Goal: Check status: Check status

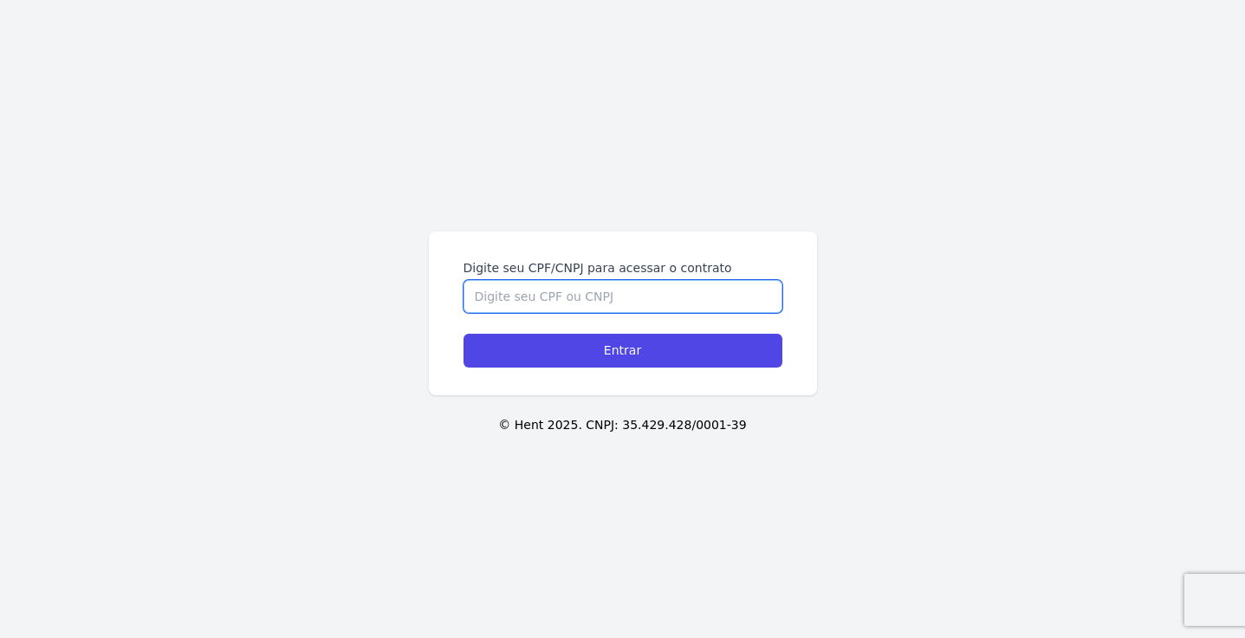
click at [647, 296] on input "Digite seu CPF/CNPJ para acessar o contrato" at bounding box center [623, 296] width 319 height 33
type input "00347138160"
click at [464, 334] on input "Entrar" at bounding box center [623, 351] width 319 height 34
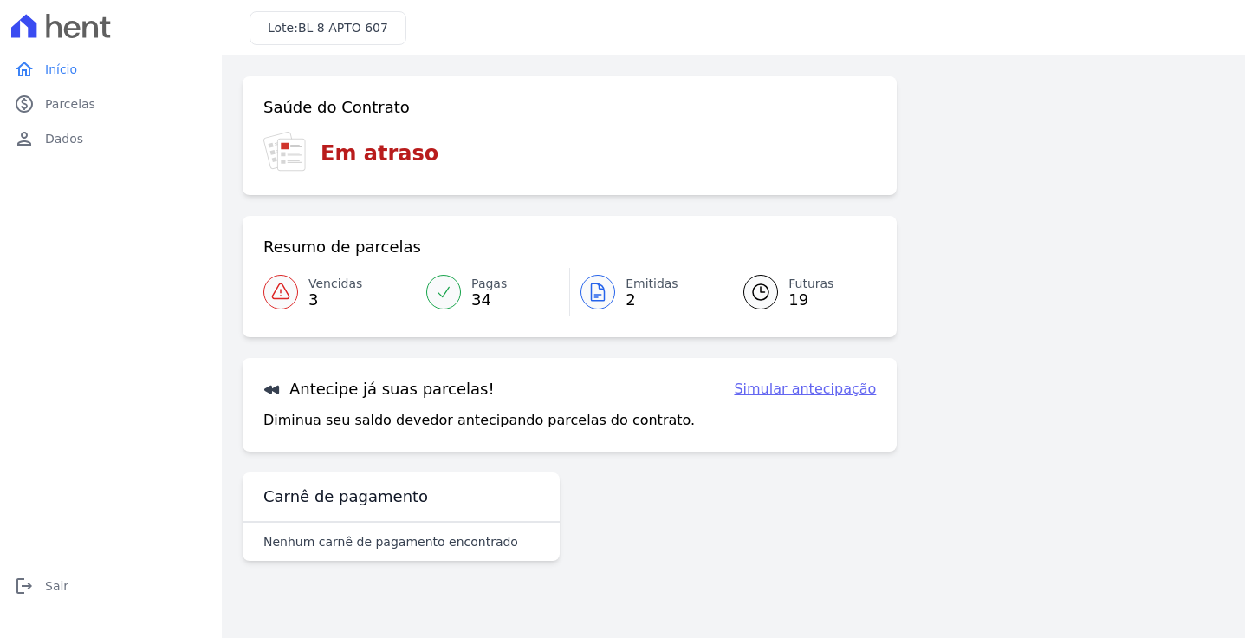
click at [310, 293] on span "3" at bounding box center [335, 300] width 54 height 14
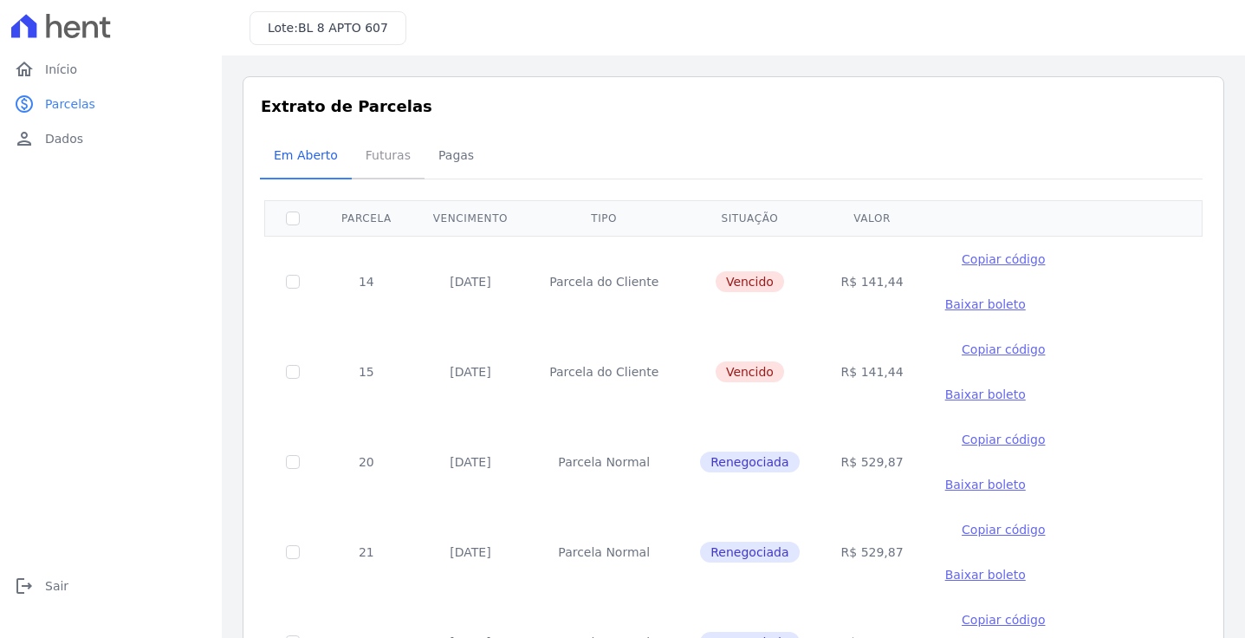
click at [392, 139] on span "Futuras" at bounding box center [388, 155] width 66 height 35
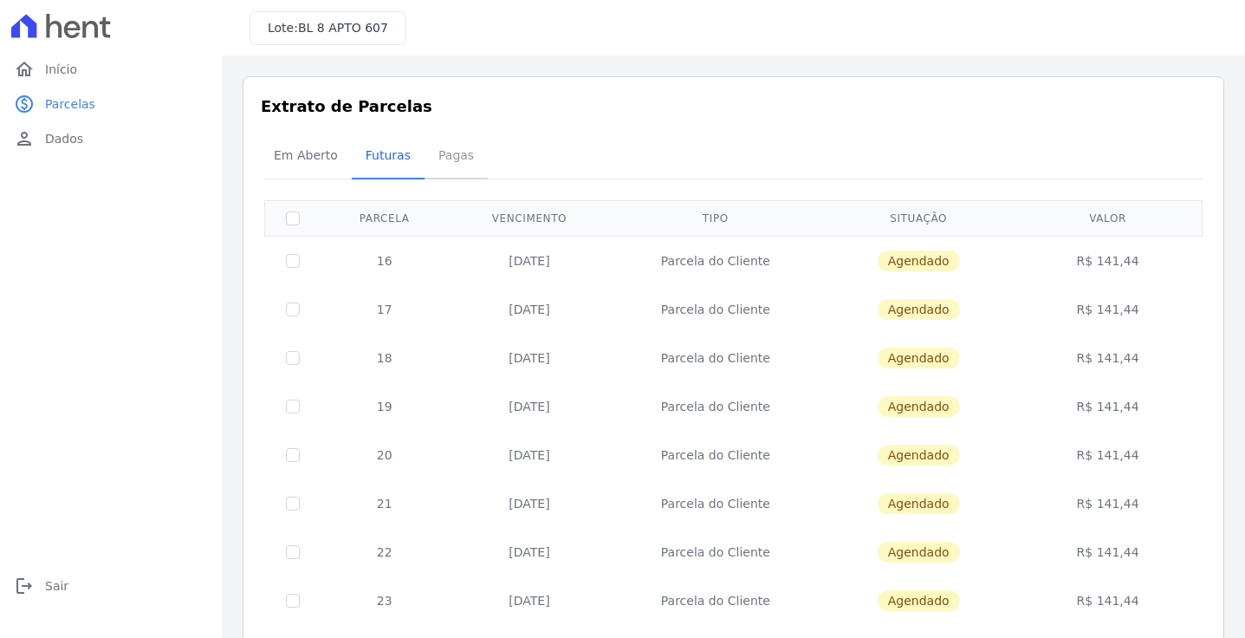
click at [430, 155] on span "Pagas" at bounding box center [456, 155] width 56 height 35
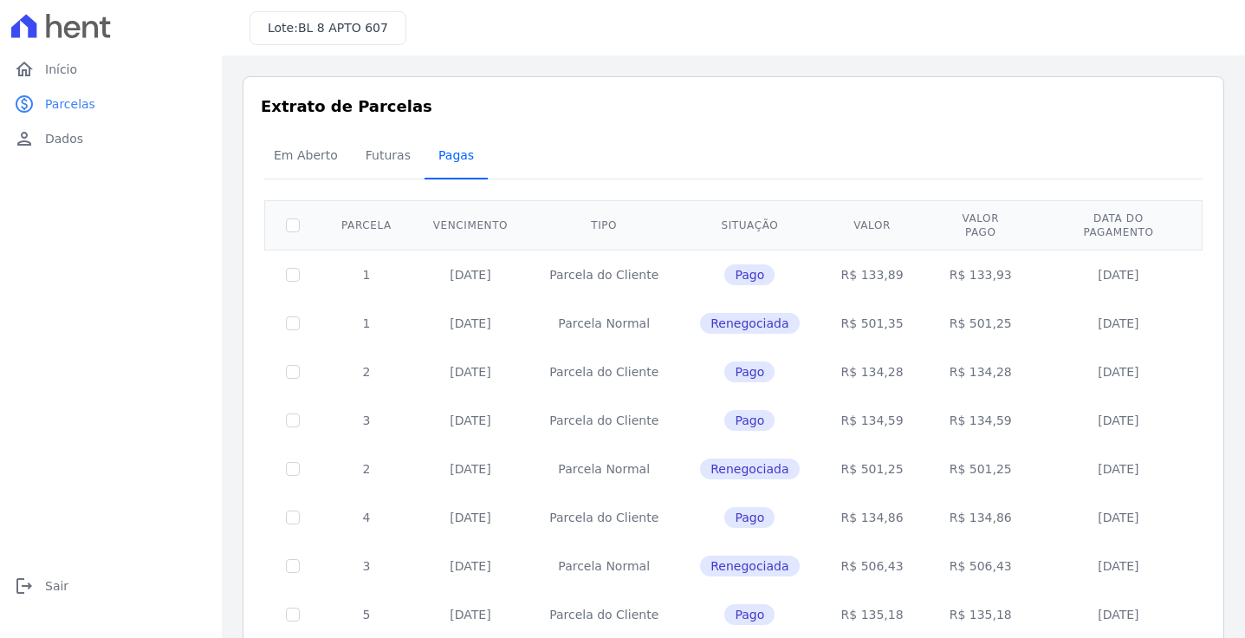
click at [452, 171] on span "Pagas" at bounding box center [456, 155] width 56 height 35
click at [386, 151] on span "Futuras" at bounding box center [388, 155] width 66 height 35
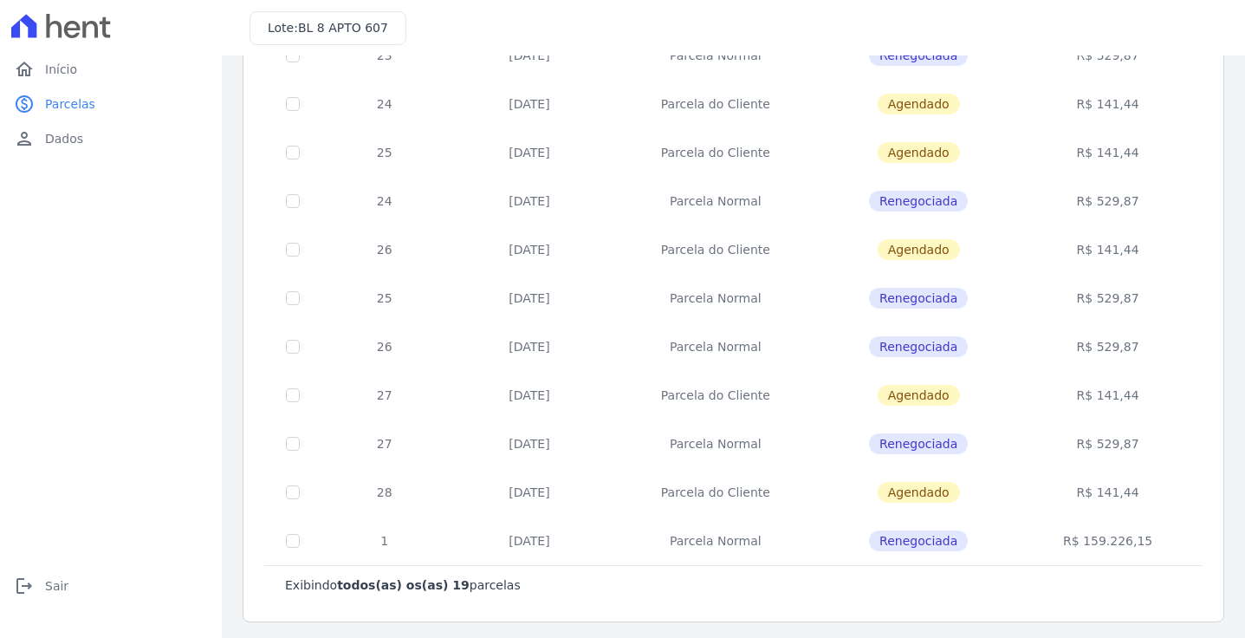
scroll to position [599, 0]
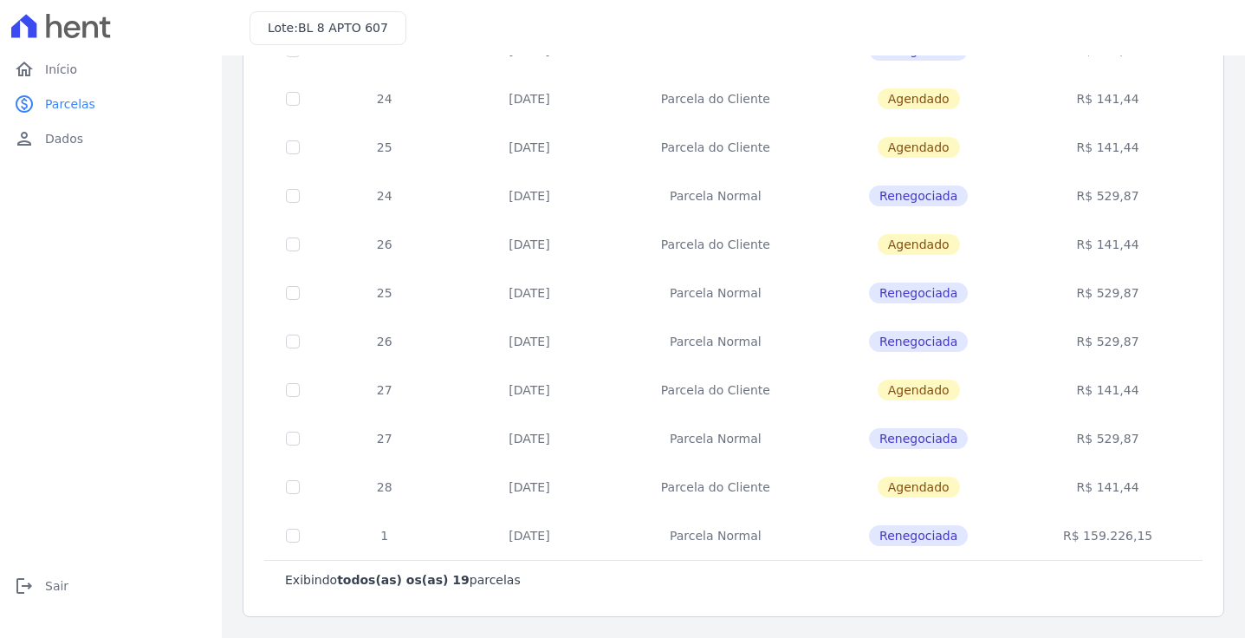
drag, startPoint x: 506, startPoint y: 342, endPoint x: 1124, endPoint y: 346, distance: 617.7
click at [1124, 346] on tr "26 [DATE] [GEOGRAPHIC_DATA] Renegociada R$ 529,87" at bounding box center [733, 341] width 937 height 49
drag, startPoint x: 520, startPoint y: 291, endPoint x: 1110, endPoint y: 290, distance: 590.0
click at [1123, 282] on tr "25 [DATE] [GEOGRAPHIC_DATA] Renegociada R$ 529,87" at bounding box center [733, 293] width 937 height 49
drag, startPoint x: 664, startPoint y: 189, endPoint x: 992, endPoint y: 195, distance: 327.5
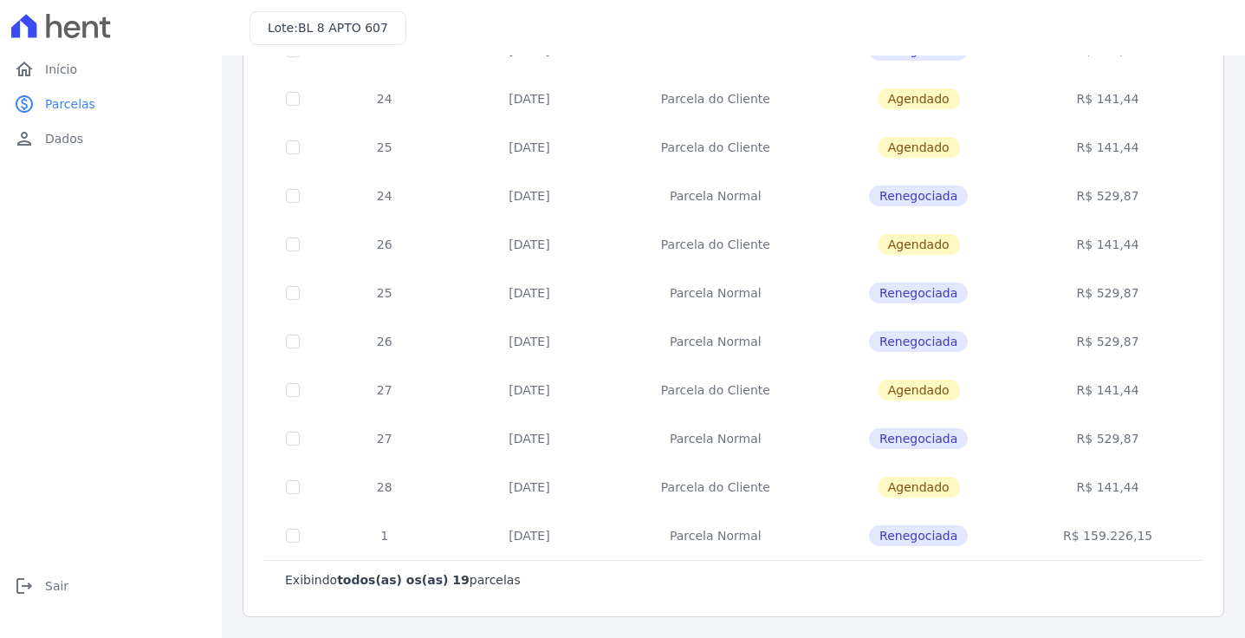
click at [992, 195] on tr "24 [DATE] [GEOGRAPHIC_DATA] Renegociada R$ 529,87" at bounding box center [733, 196] width 937 height 49
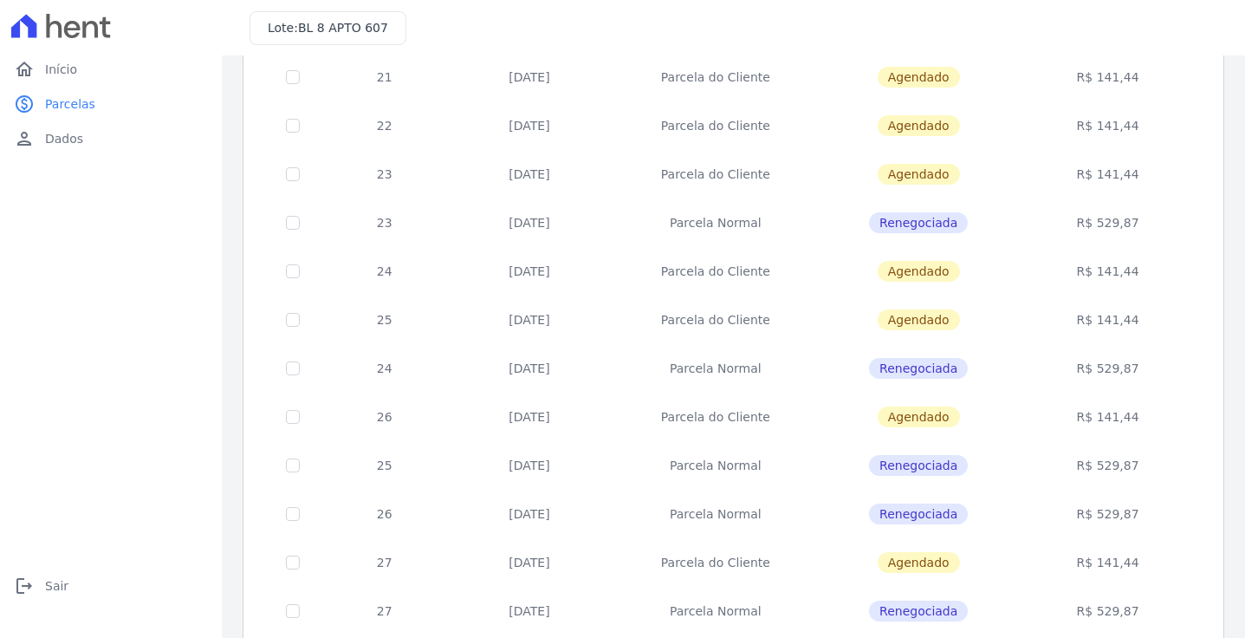
scroll to position [425, 0]
drag, startPoint x: 638, startPoint y: 211, endPoint x: 1112, endPoint y: 225, distance: 475.0
click at [1112, 225] on tr "23 [DATE] [GEOGRAPHIC_DATA] Renegociada R$ 529,87" at bounding box center [733, 223] width 937 height 49
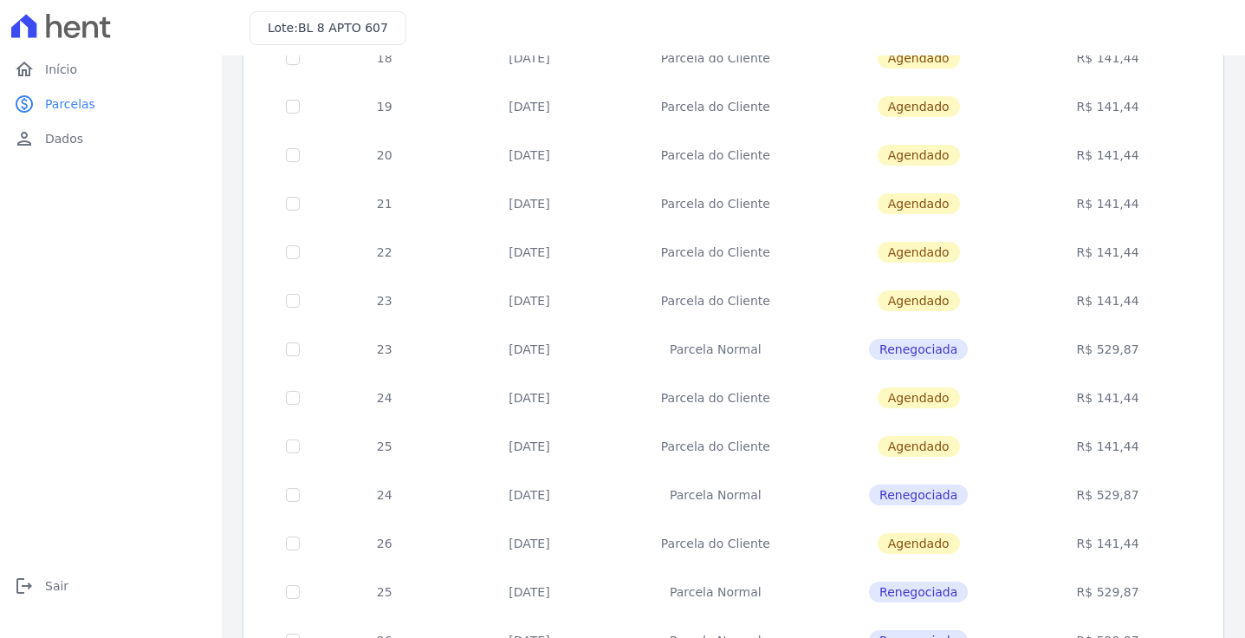
scroll to position [79, 0]
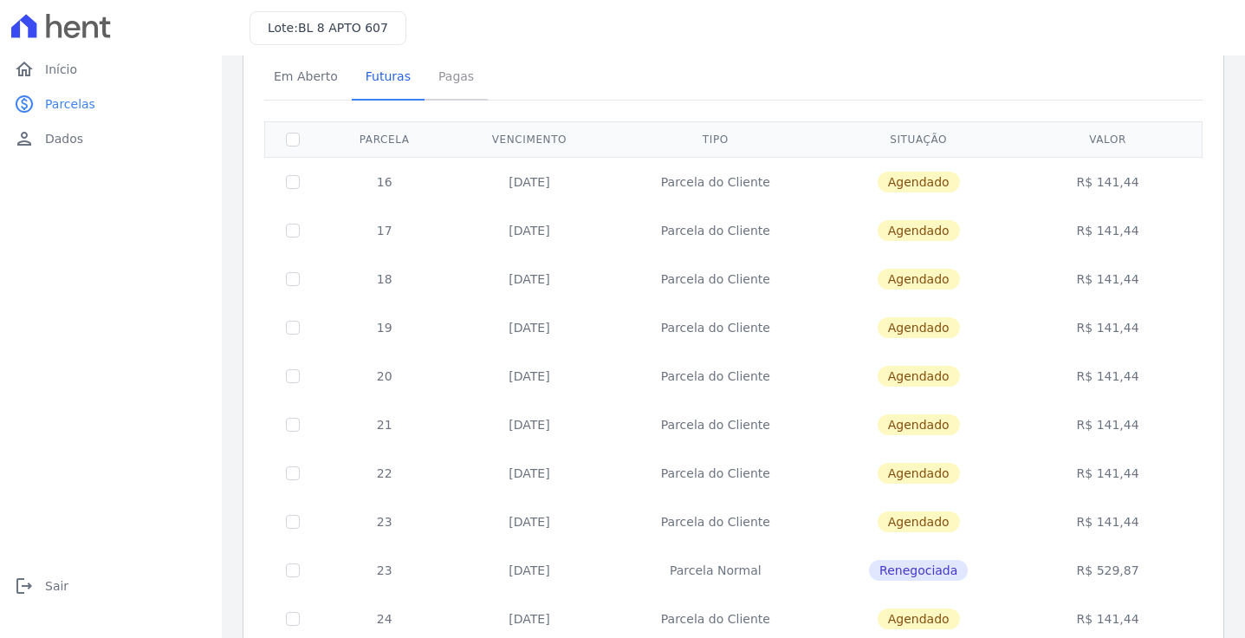
click at [451, 81] on span "Pagas" at bounding box center [456, 76] width 56 height 35
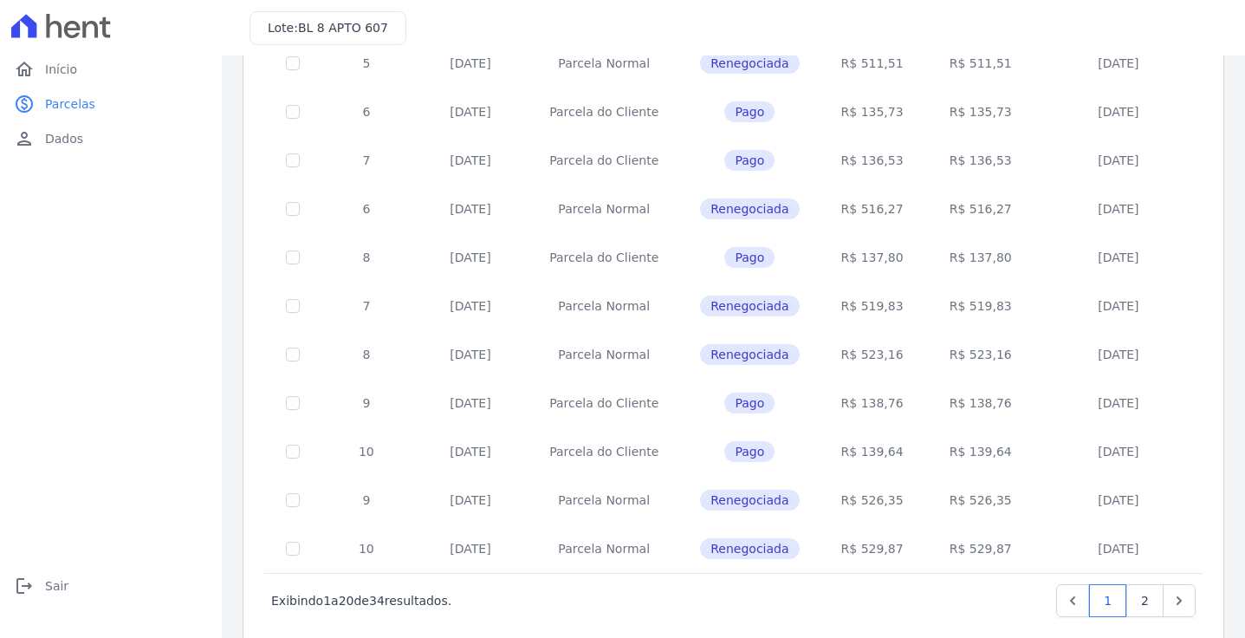
scroll to position [670, 0]
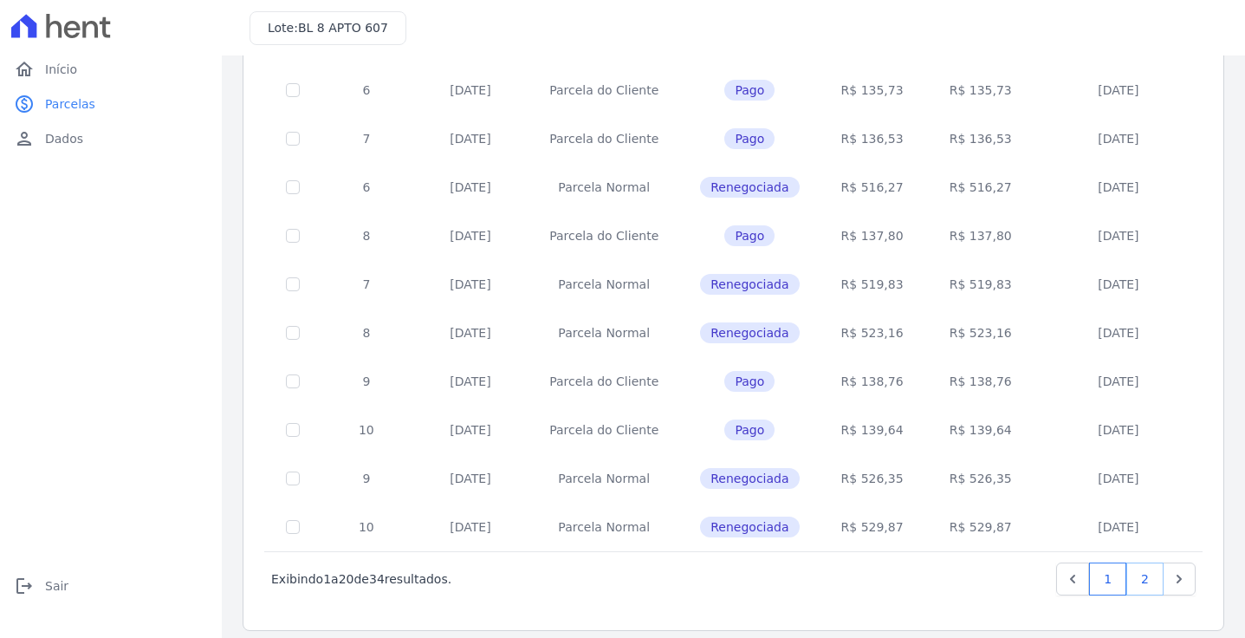
click at [1144, 563] on link "2" at bounding box center [1144, 578] width 37 height 33
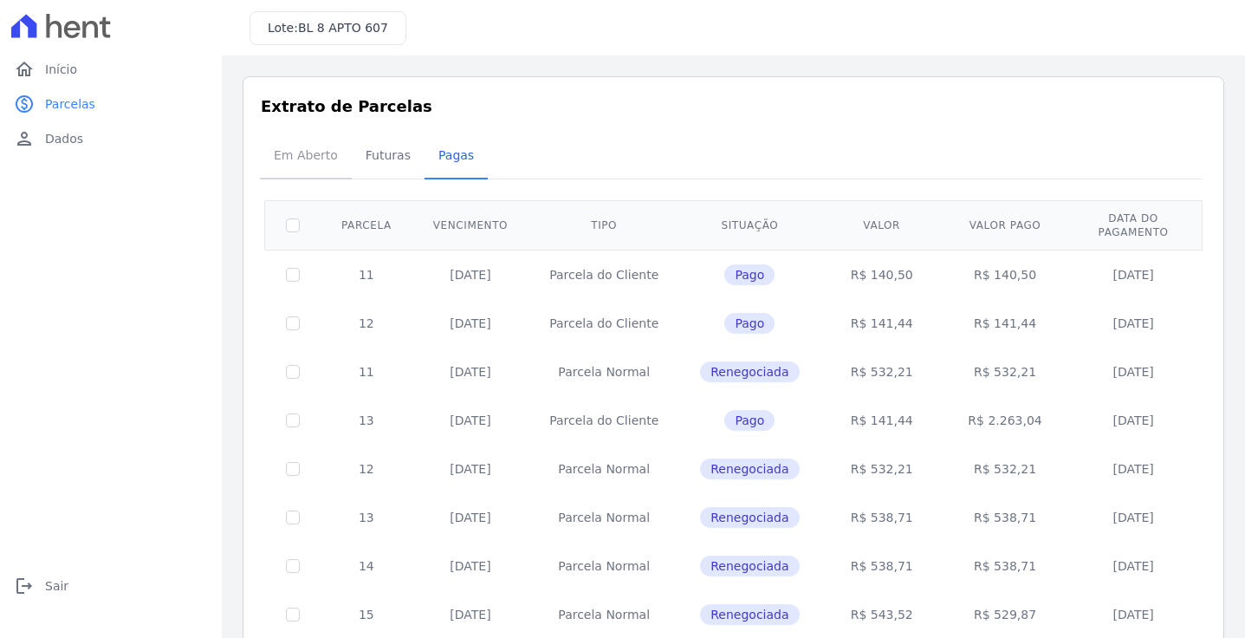
click at [295, 149] on span "Em Aberto" at bounding box center [305, 155] width 85 height 35
